Goal: Task Accomplishment & Management: Manage account settings

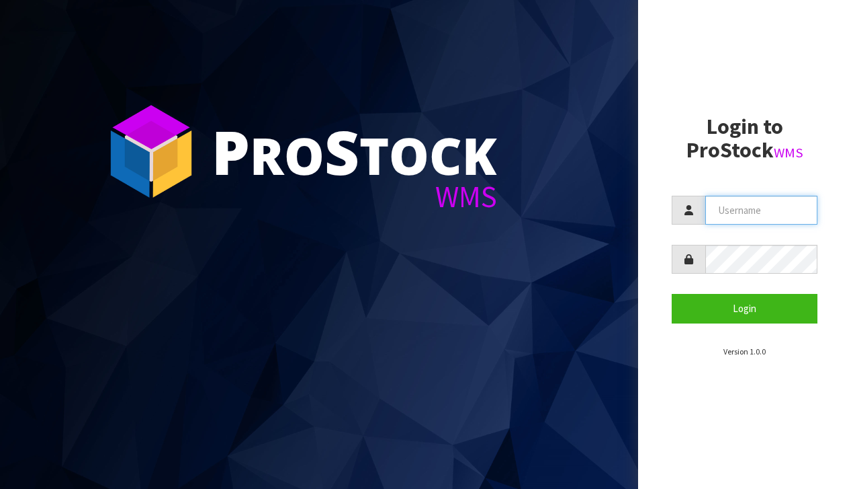
type input "[EMAIL_ADDRESS][DOMAIN_NAME]"
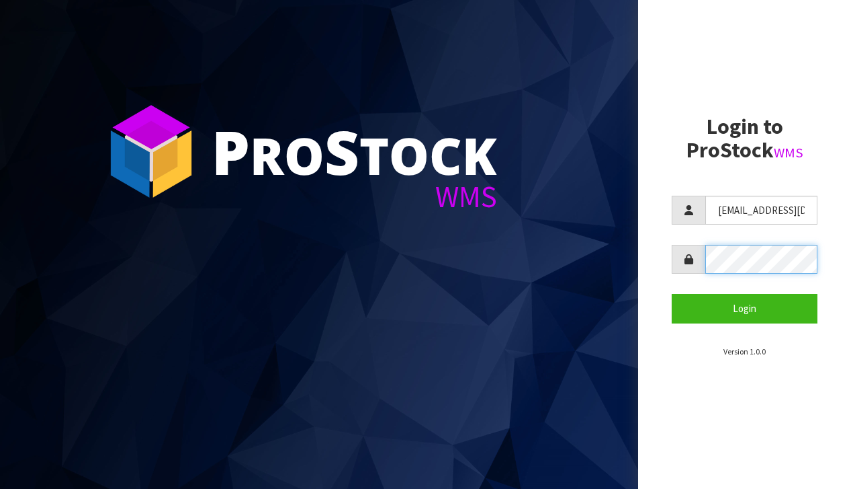
click at [745, 308] on button "Login" at bounding box center [745, 308] width 146 height 29
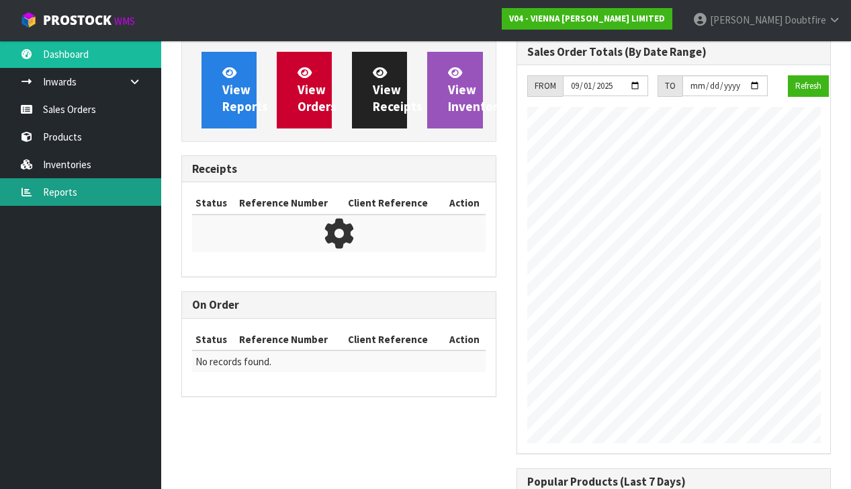
scroll to position [897, 335]
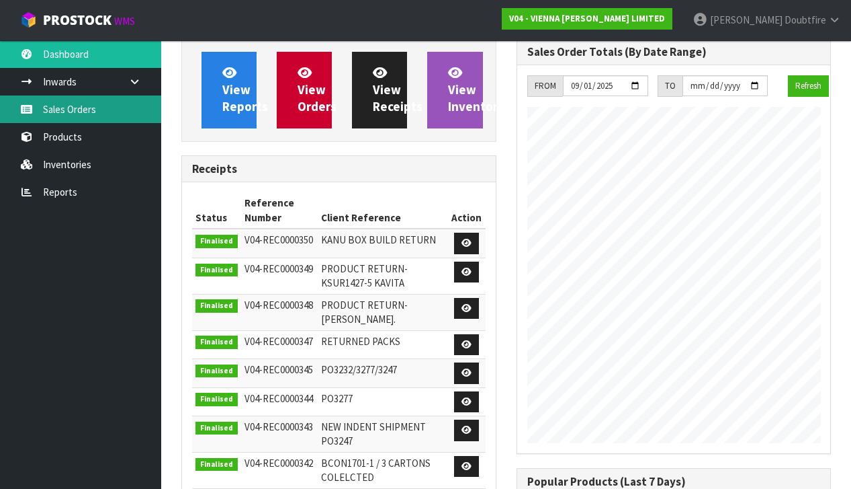
click at [79, 116] on link "Sales Orders" at bounding box center [80, 109] width 161 height 28
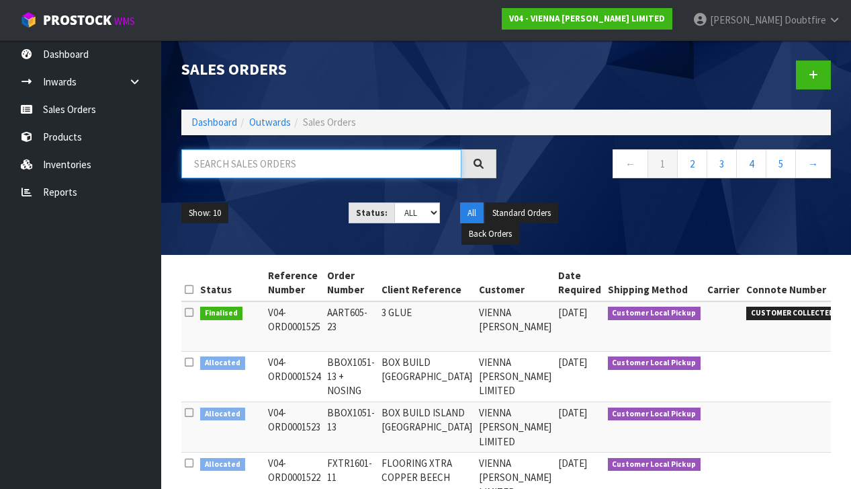
click at [246, 165] on input "text" at bounding box center [321, 163] width 280 height 29
type input "[PERSON_NAME]"
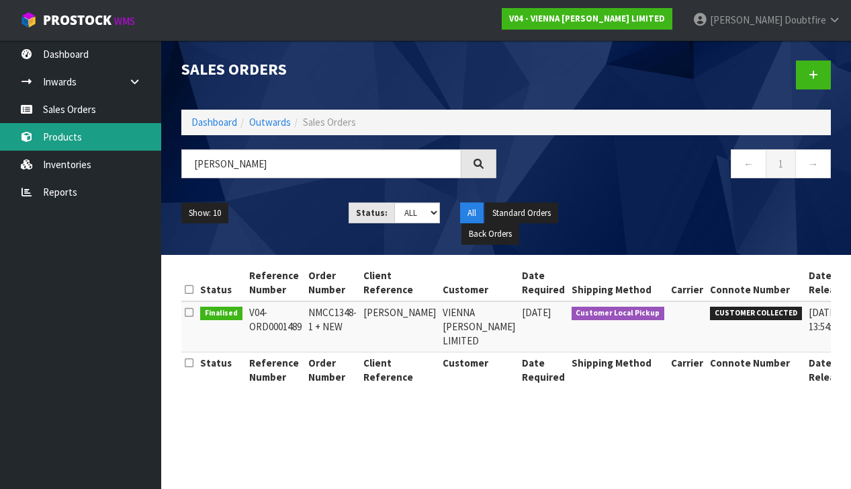
click at [93, 137] on link "Products" at bounding box center [80, 137] width 161 height 28
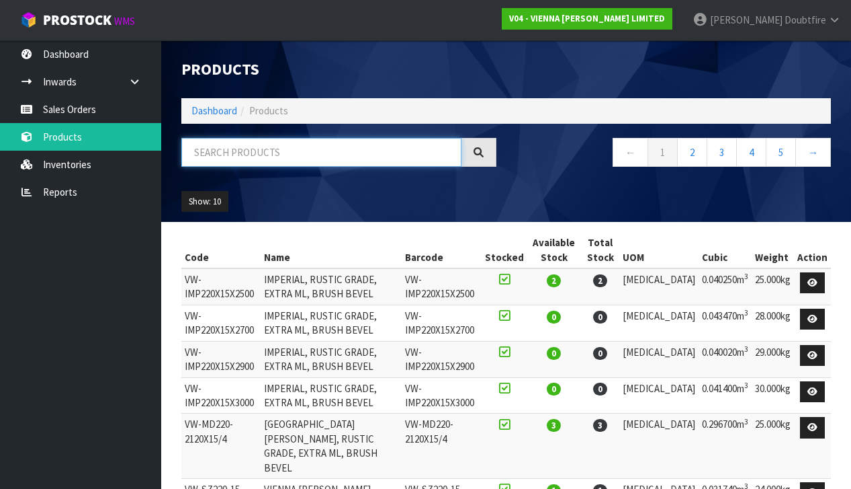
click at [251, 158] on input "text" at bounding box center [321, 152] width 280 height 29
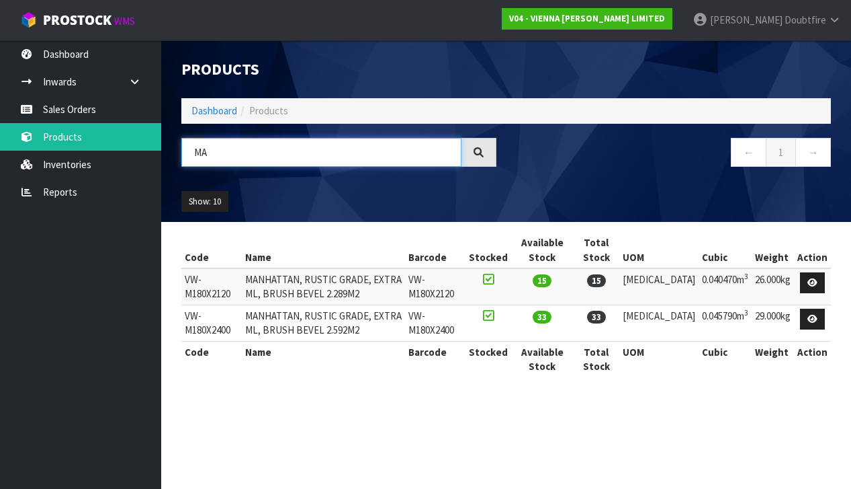
type input "M"
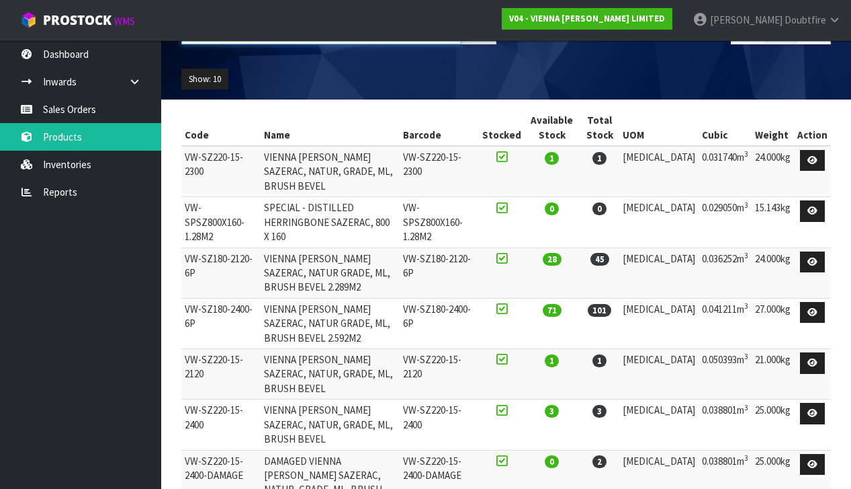
scroll to position [99, 0]
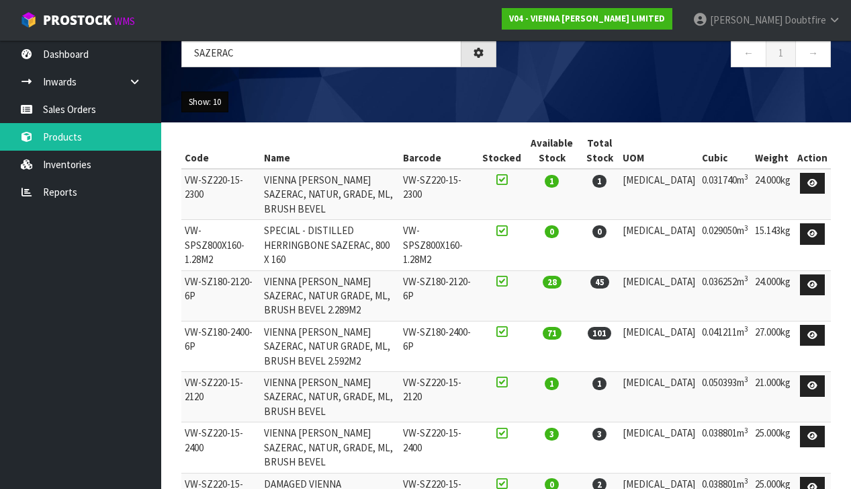
click at [216, 107] on button "Show: 10" at bounding box center [204, 102] width 47 height 22
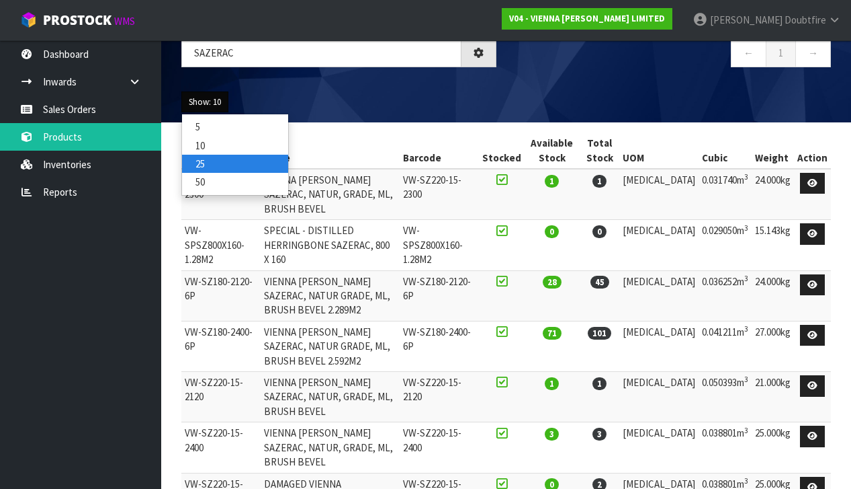
click at [213, 161] on link "25" at bounding box center [235, 164] width 106 height 18
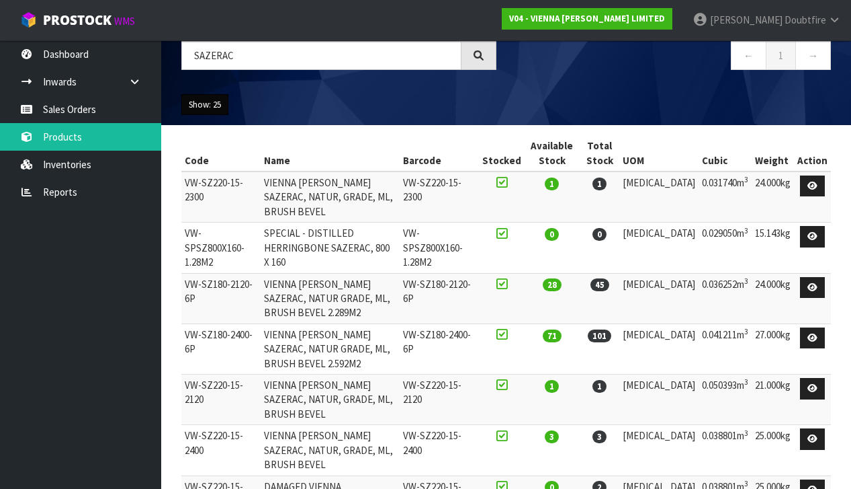
scroll to position [96, 0]
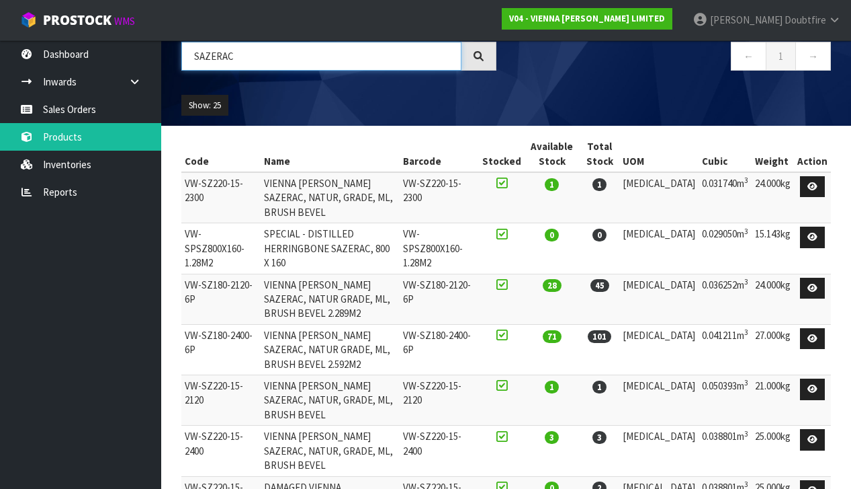
click at [248, 54] on input "SAZERAC" at bounding box center [321, 56] width 280 height 29
type input "S"
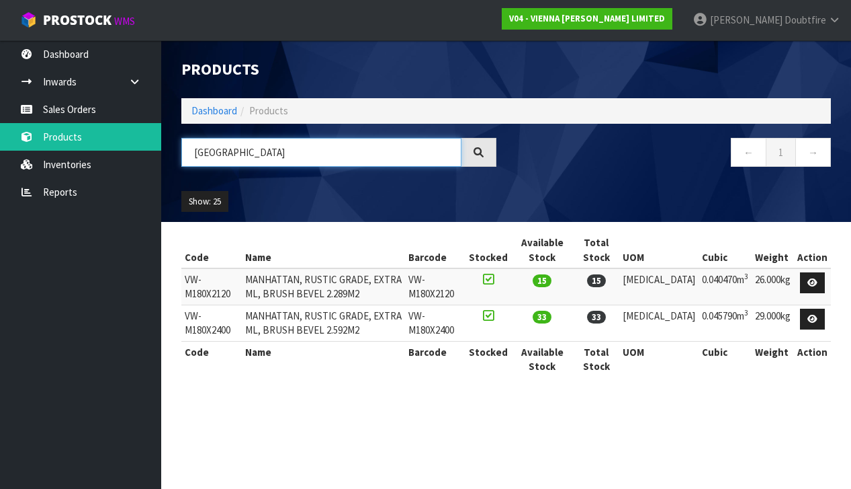
scroll to position [0, 0]
type input "M"
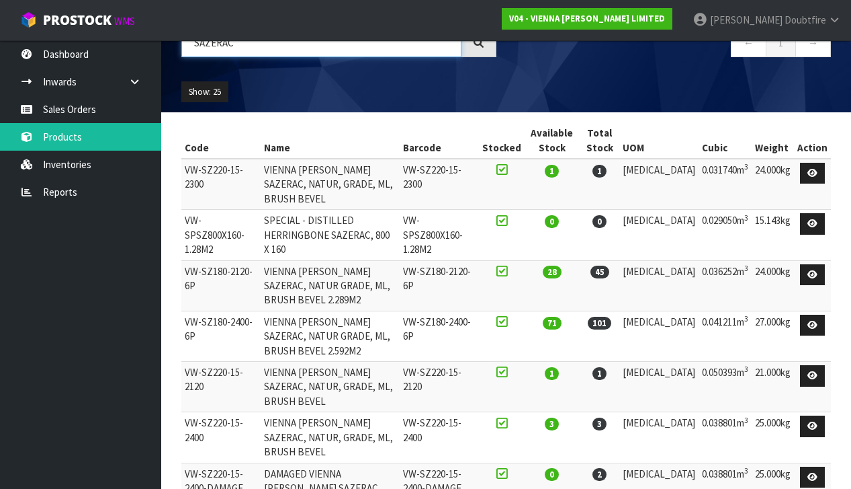
scroll to position [109, 0]
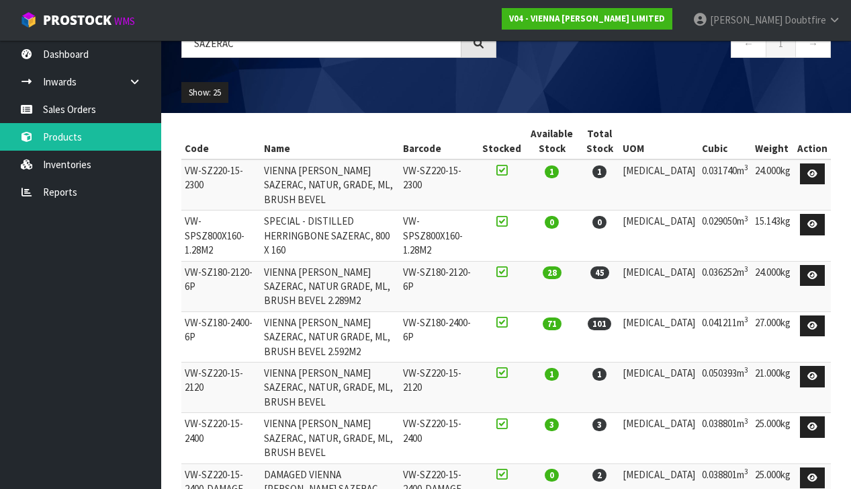
click at [206, 261] on td "VW-SZ180-2120-6P" at bounding box center [220, 286] width 79 height 50
click at [184, 261] on td "VW-SZ180-2120-6P" at bounding box center [220, 286] width 79 height 50
drag, startPoint x: 187, startPoint y: 239, endPoint x: 291, endPoint y: 237, distance: 104.2
click at [261, 261] on td "VW-SZ180-2120-6P" at bounding box center [220, 286] width 79 height 50
copy td "VW-SZ180-2120-6P"
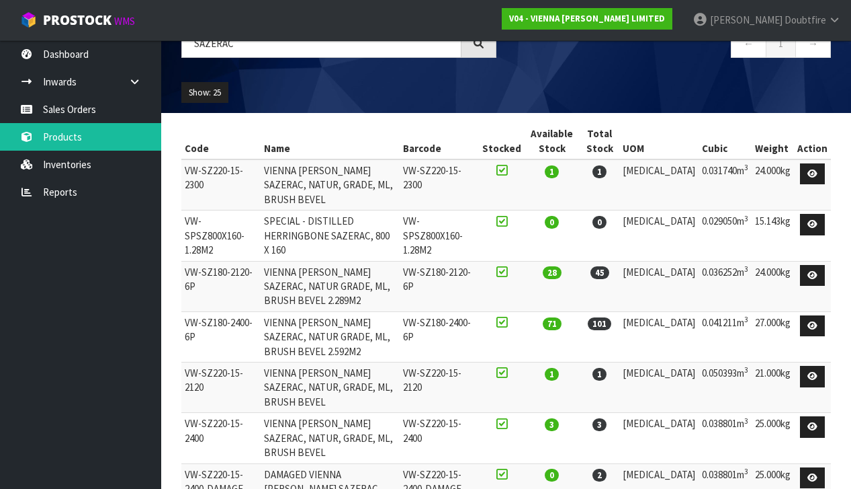
click at [218, 311] on td "VW-SZ180-2400-6P" at bounding box center [220, 336] width 79 height 50
drag, startPoint x: 185, startPoint y: 274, endPoint x: 227, endPoint y: 287, distance: 44.2
click at [253, 311] on td "VW-SZ180-2400-6P" at bounding box center [220, 336] width 79 height 50
copy td "VW-SZ180-2400-6P"
drag, startPoint x: 190, startPoint y: 287, endPoint x: 245, endPoint y: 267, distance: 58.0
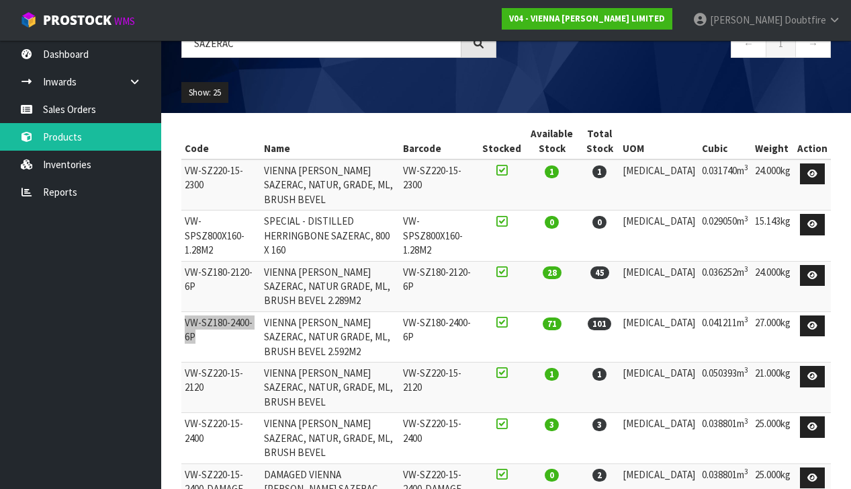
click at [243, 311] on td "VW-SZ180-2400-6P" at bounding box center [220, 336] width 79 height 50
drag, startPoint x: 241, startPoint y: 243, endPoint x: 234, endPoint y: 260, distance: 18.7
click at [241, 261] on td "VW-SZ180-2120-6P" at bounding box center [220, 286] width 79 height 50
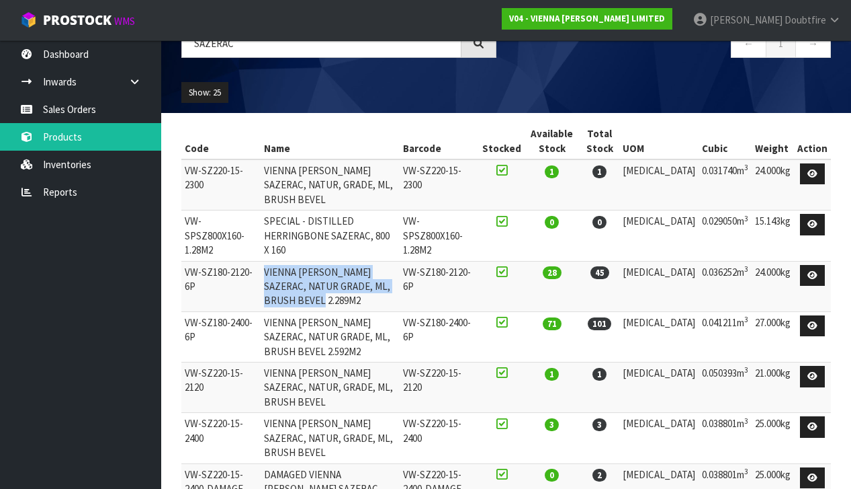
drag, startPoint x: 269, startPoint y: 239, endPoint x: 370, endPoint y: 251, distance: 102.1
click at [401, 261] on td "VIENNA [PERSON_NAME] SAZERAC, NATUR GRADE, ML, BRUSH BEVEL 2.289M2" at bounding box center [331, 286] width 140 height 50
copy td "VIENNA [PERSON_NAME] SAZERAC, NATUR GRADE, ML, BRUSH BEVEL 2.289M2"
click at [267, 311] on td "VIENNA [PERSON_NAME] SAZERAC, NATUR GRADE, ML, BRUSH BEVEL 2.592M2" at bounding box center [331, 336] width 140 height 50
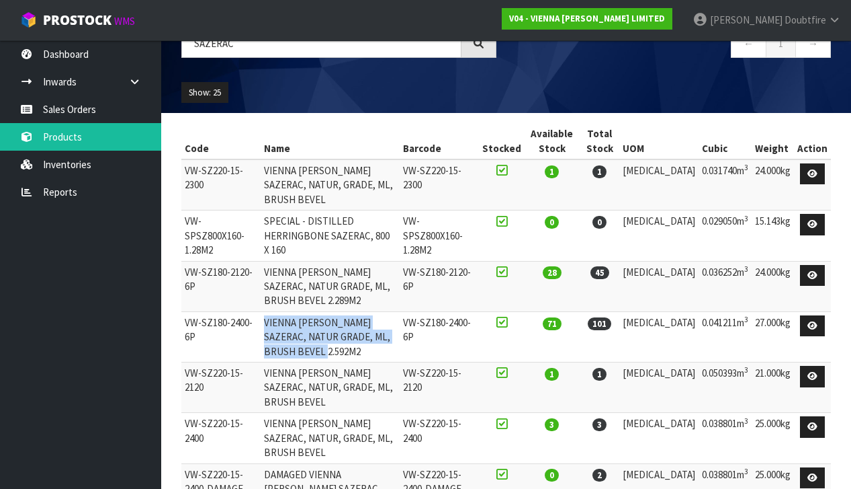
drag, startPoint x: 269, startPoint y: 274, endPoint x: 352, endPoint y: 289, distance: 84.0
click at [401, 311] on td "VIENNA [PERSON_NAME] SAZERAC, NATUR GRADE, ML, BRUSH BEVEL 2.592M2" at bounding box center [331, 336] width 140 height 50
copy td "VIENNA [PERSON_NAME] SAZERAC, NATUR GRADE, ML, BRUSH BEVEL 2.592M2"
click at [202, 261] on td "VW-SZ180-2120-6P" at bounding box center [220, 286] width 79 height 50
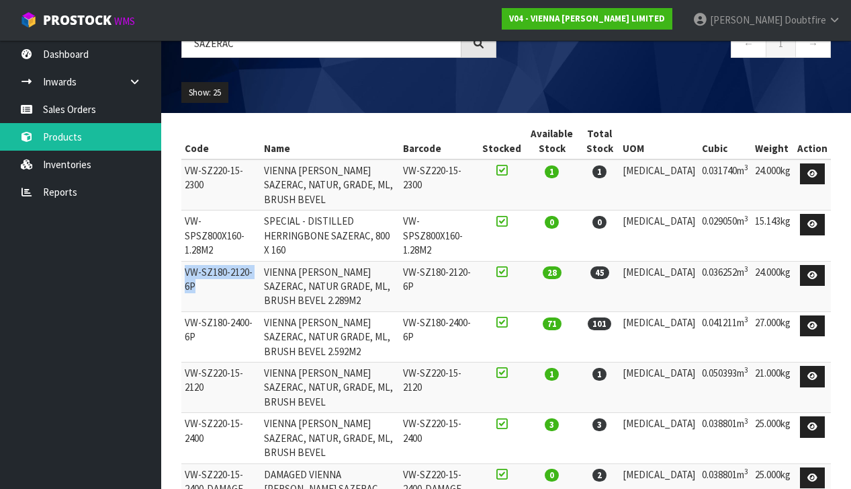
drag, startPoint x: 185, startPoint y: 240, endPoint x: 249, endPoint y: 253, distance: 65.8
click at [249, 261] on td "VW-SZ180-2120-6P" at bounding box center [220, 286] width 79 height 50
copy td "VW-SZ180-2120-6P"
click at [180, 276] on div "Code Name Barcode Stocked Available Stock Total Stock UOM Cubic Weight Action V…" at bounding box center [506, 375] width 670 height 505
drag, startPoint x: 184, startPoint y: 274, endPoint x: 192, endPoint y: 280, distance: 10.5
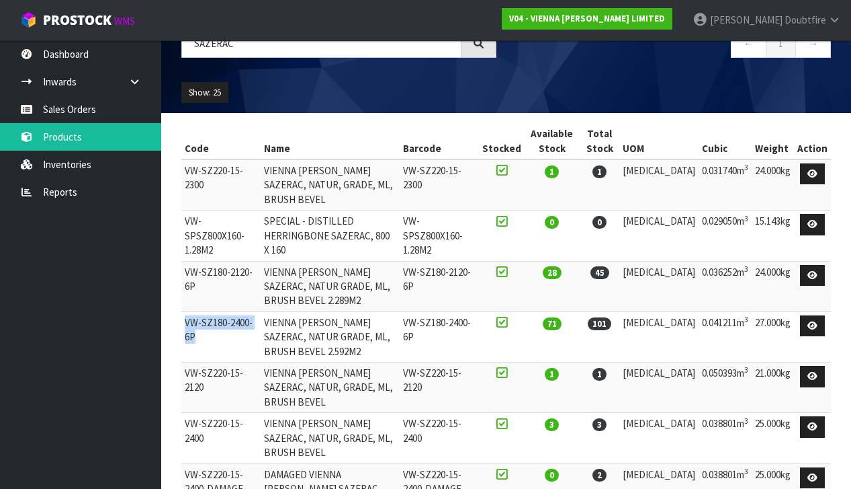
click at [251, 311] on td "VW-SZ180-2400-6P" at bounding box center [220, 336] width 79 height 50
copy td "VW-SZ180-2400-6P"
click at [401, 311] on td "VIENNA [PERSON_NAME] SAZERAC, NATUR GRADE, ML, BRUSH BEVEL 2.592M2" at bounding box center [331, 336] width 140 height 50
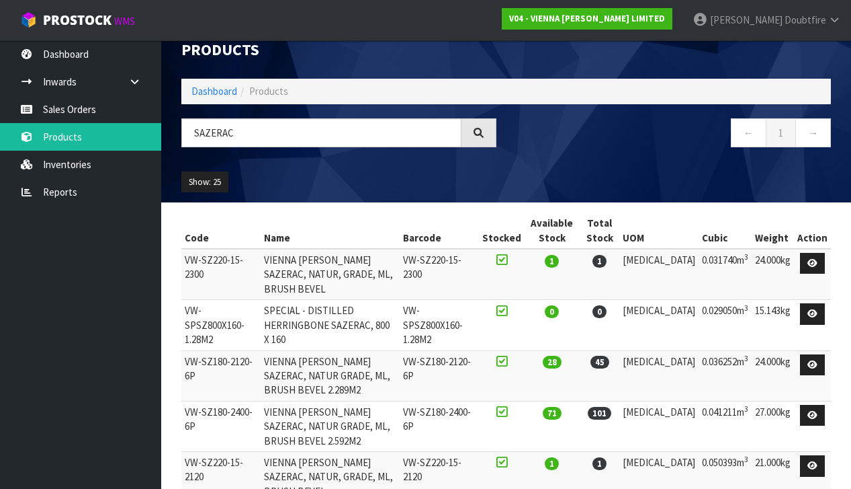
scroll to position [13, 0]
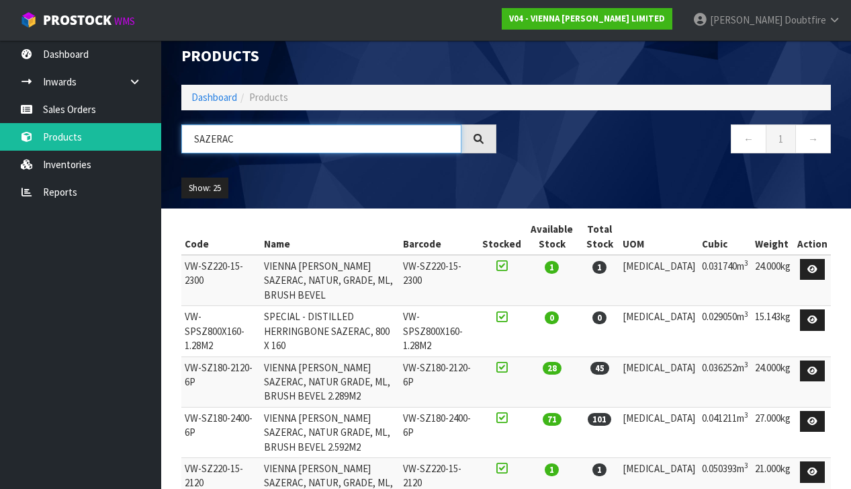
click at [270, 136] on input "SAZERAC" at bounding box center [321, 138] width 280 height 29
type input "S"
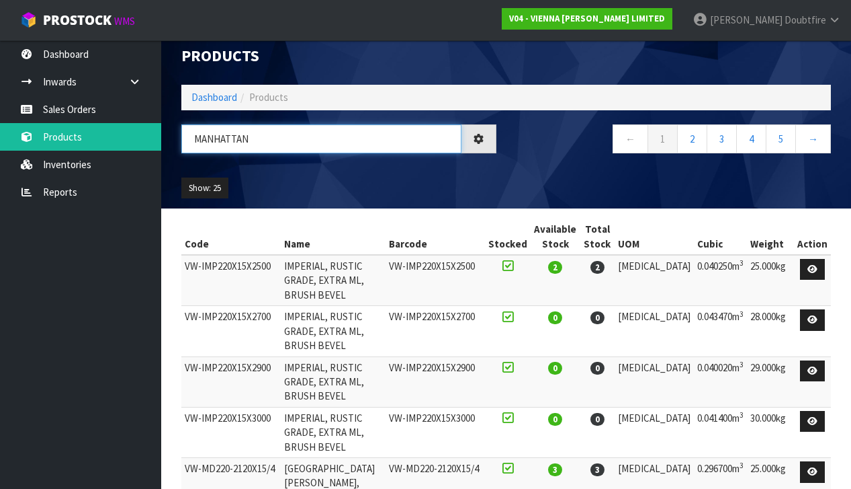
type input "[GEOGRAPHIC_DATA]"
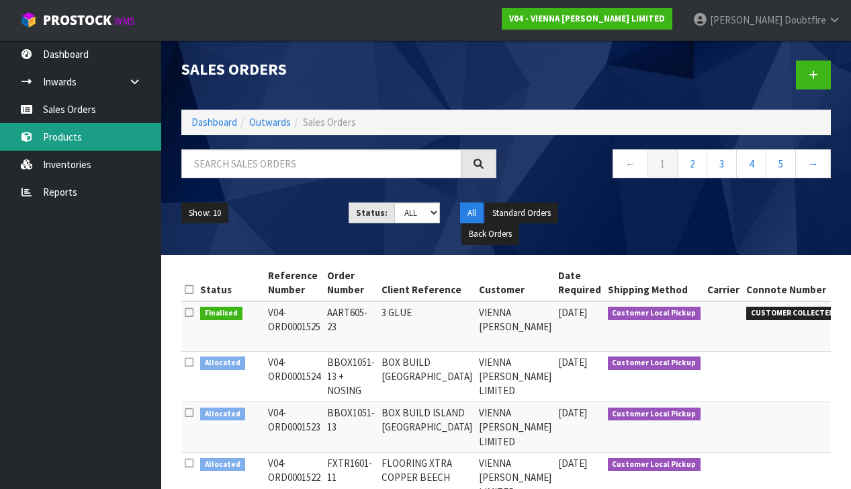
click at [79, 133] on link "Products" at bounding box center [80, 137] width 161 height 28
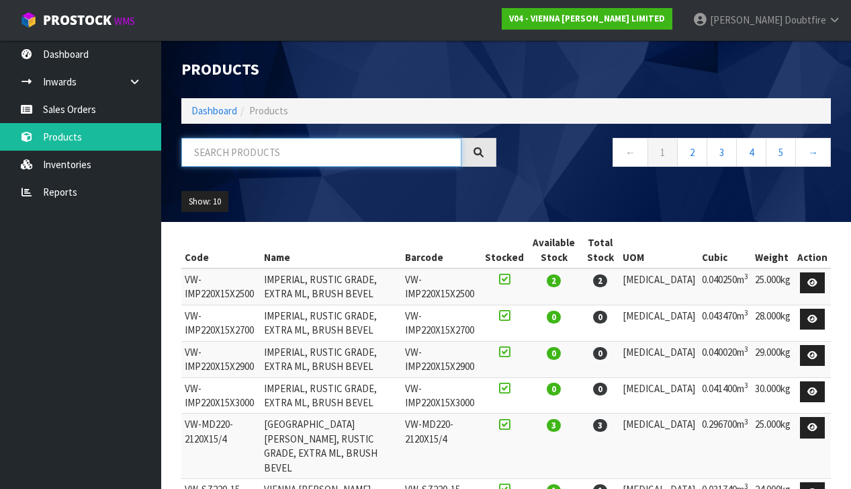
click at [213, 152] on input "text" at bounding box center [321, 152] width 280 height 29
type input "[GEOGRAPHIC_DATA]"
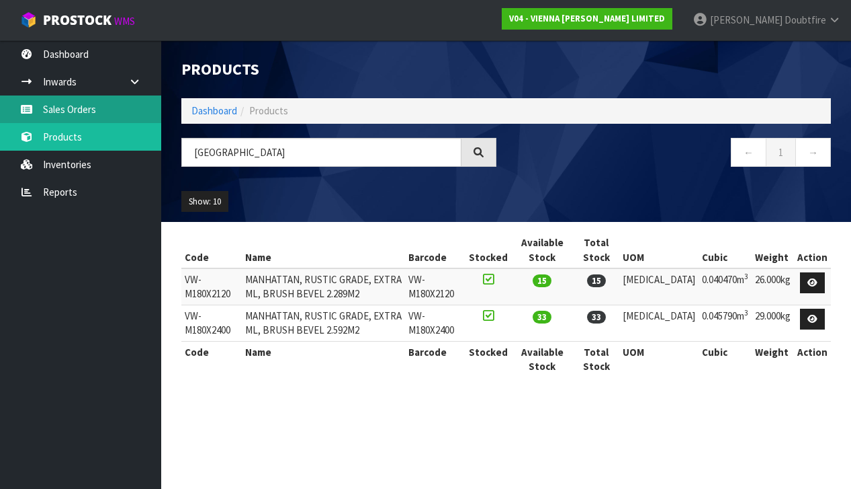
click at [87, 112] on link "Sales Orders" at bounding box center [80, 109] width 161 height 28
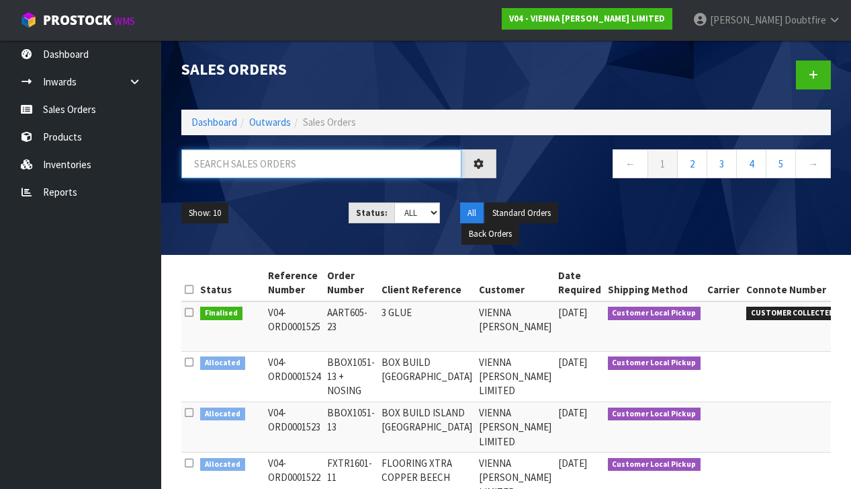
click at [280, 161] on input "text" at bounding box center [321, 163] width 280 height 29
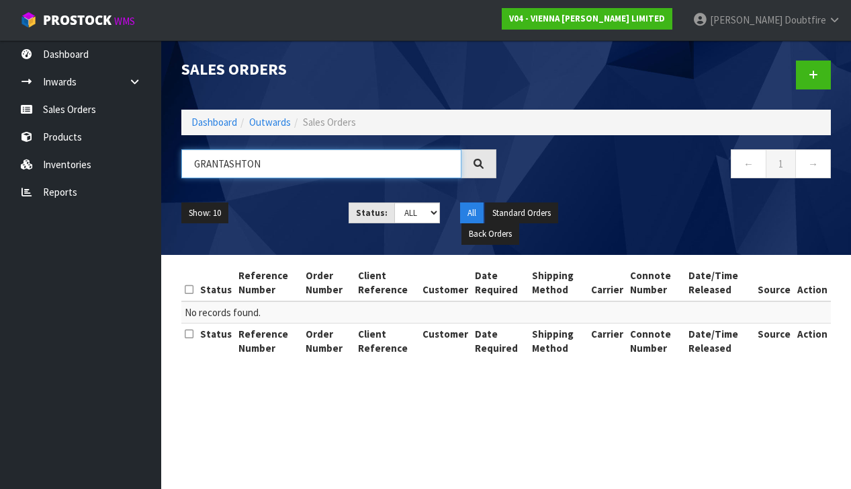
click at [222, 164] on input "GRANTASHTON" at bounding box center [321, 163] width 280 height 29
click at [312, 164] on input "[PERSON_NAME]" at bounding box center [321, 163] width 280 height 29
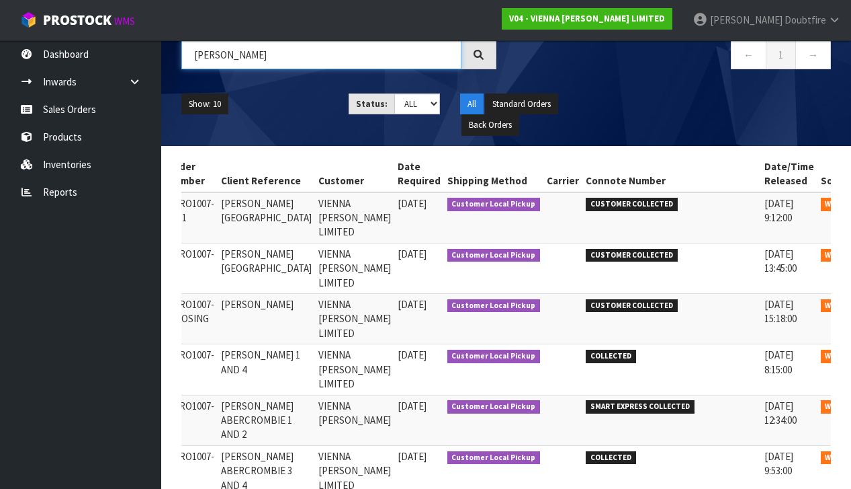
scroll to position [0, 140]
type input "[PERSON_NAME]"
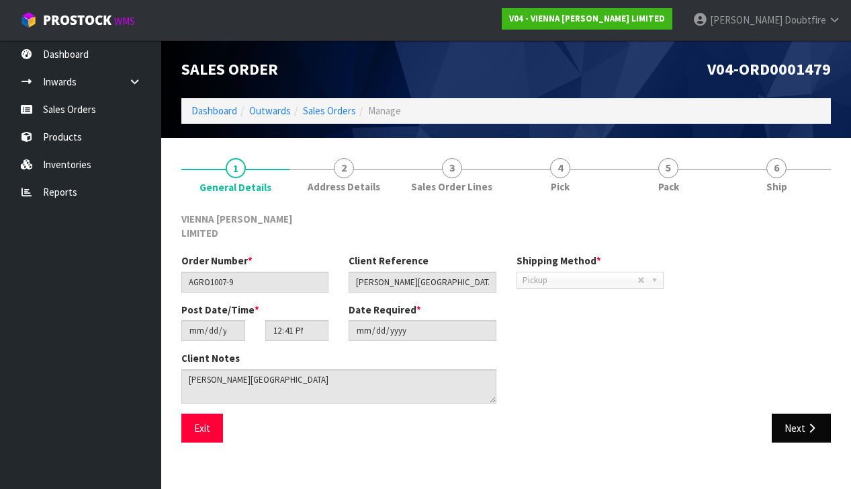
click at [796, 420] on button "Next" at bounding box center [801, 427] width 59 height 29
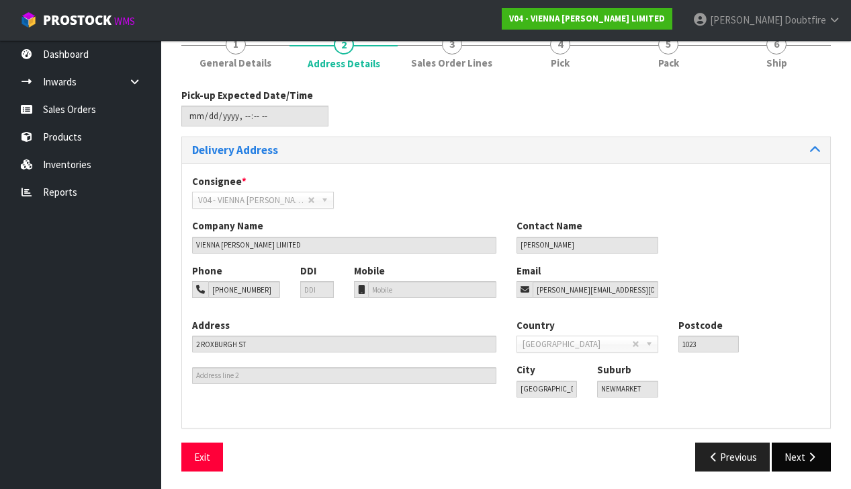
scroll to position [123, 0]
click at [802, 453] on button "Next" at bounding box center [801, 457] width 59 height 29
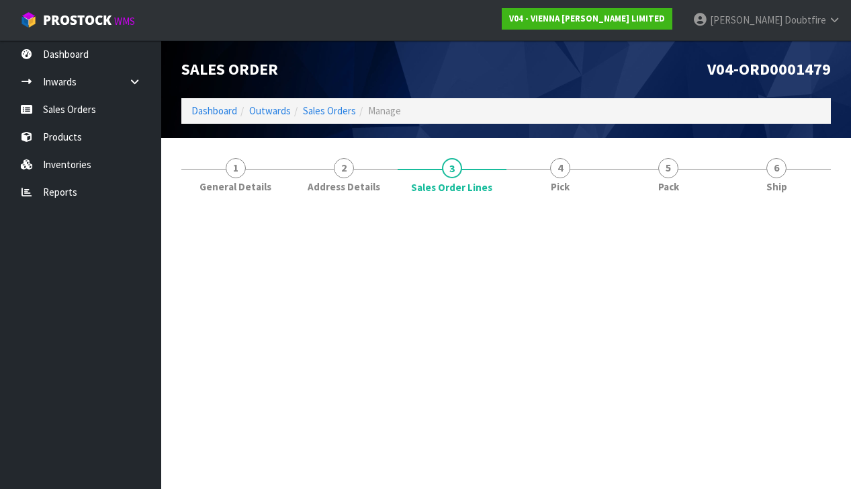
scroll to position [0, 0]
